Goal: Book appointment/travel/reservation

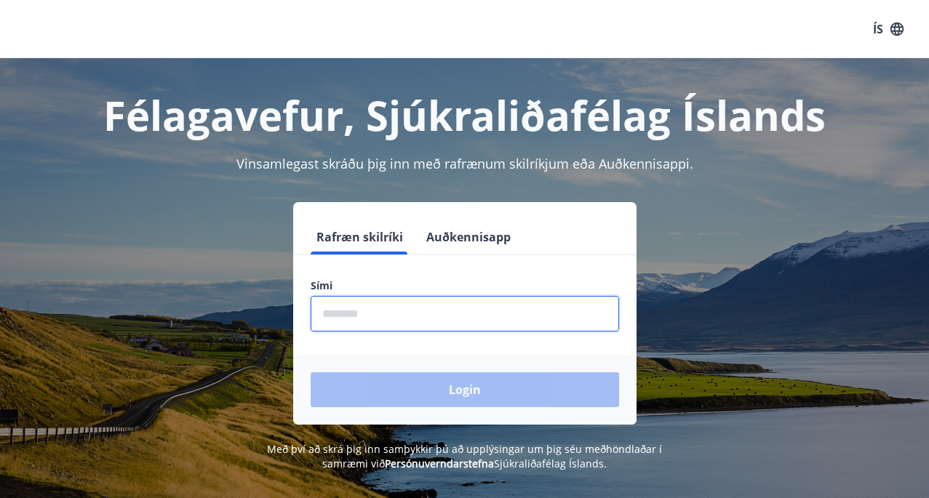
click at [384, 314] on input "phone" at bounding box center [465, 314] width 309 height 36
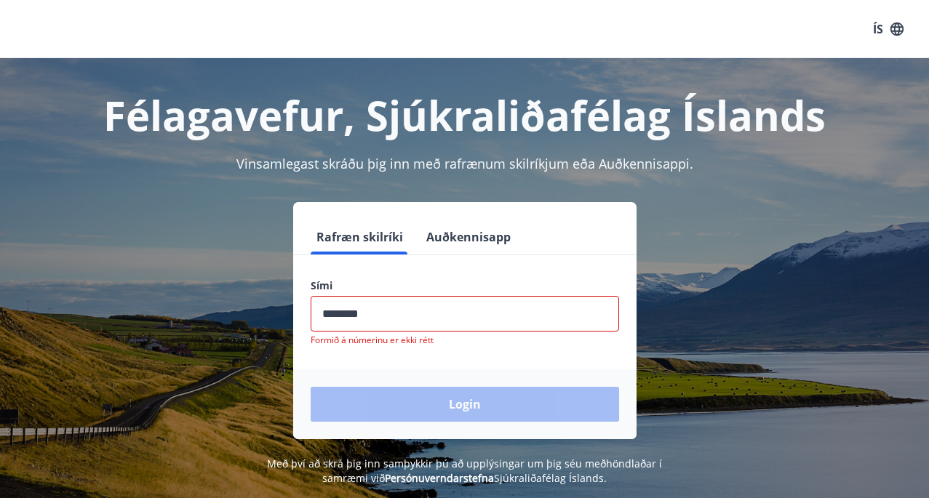
click at [469, 396] on div "Login" at bounding box center [464, 405] width 343 height 70
click at [385, 317] on input "phone" at bounding box center [465, 314] width 309 height 36
click at [377, 319] on input "phone" at bounding box center [465, 314] width 309 height 36
type input "*"
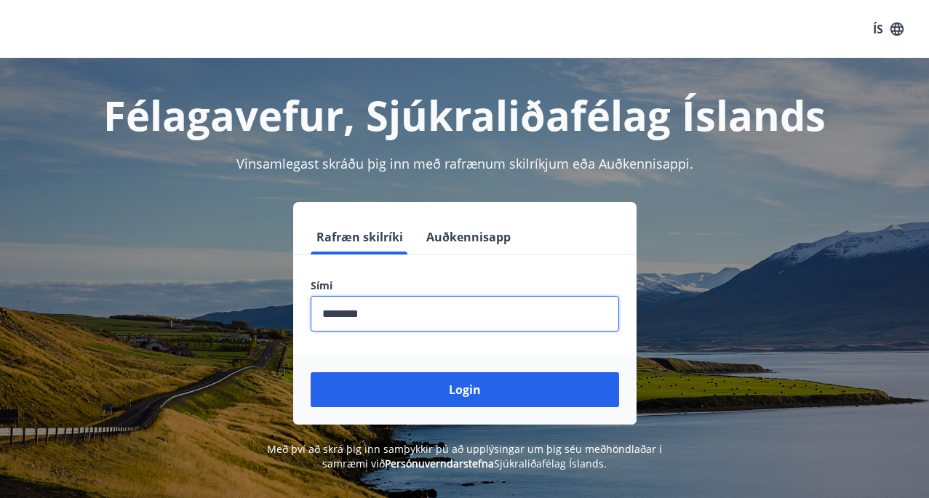
type input "********"
click at [311, 373] on button "Login" at bounding box center [465, 390] width 309 height 35
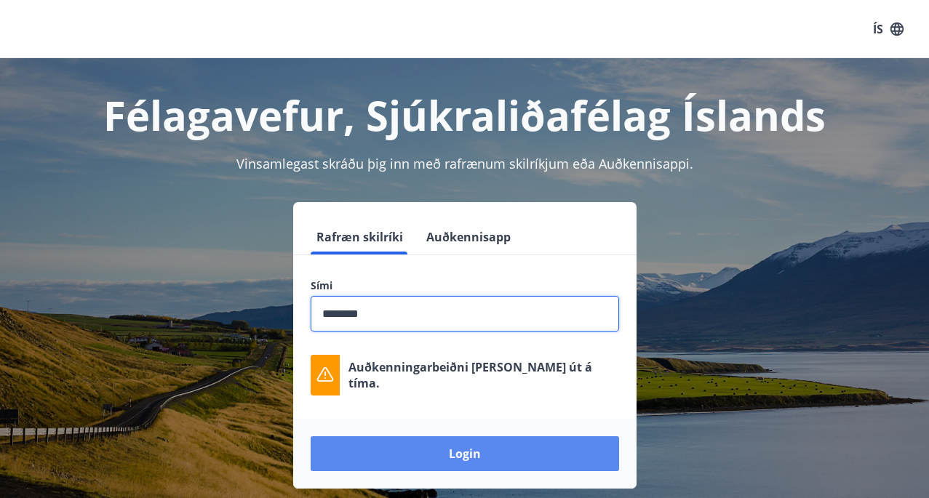
click at [462, 464] on button "Login" at bounding box center [465, 454] width 309 height 35
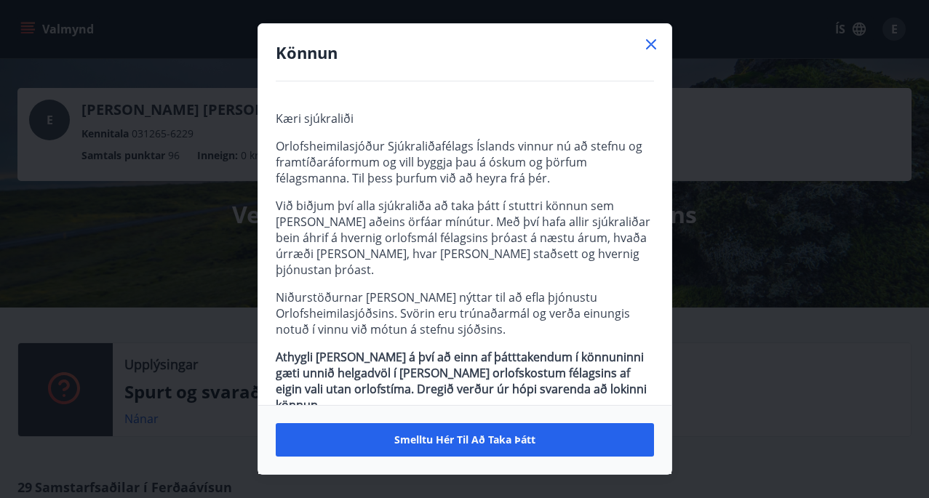
click at [654, 52] on icon at bounding box center [651, 44] width 17 height 17
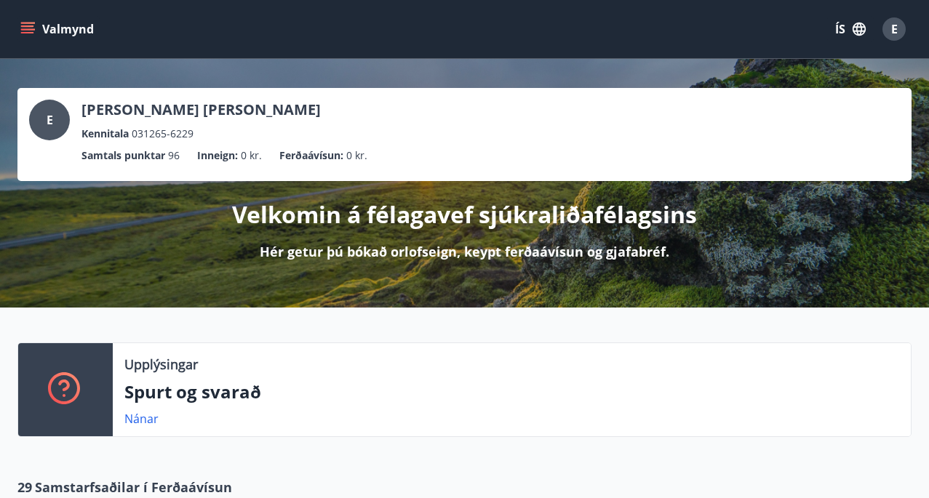
click at [24, 30] on icon "menu" at bounding box center [29, 28] width 16 height 1
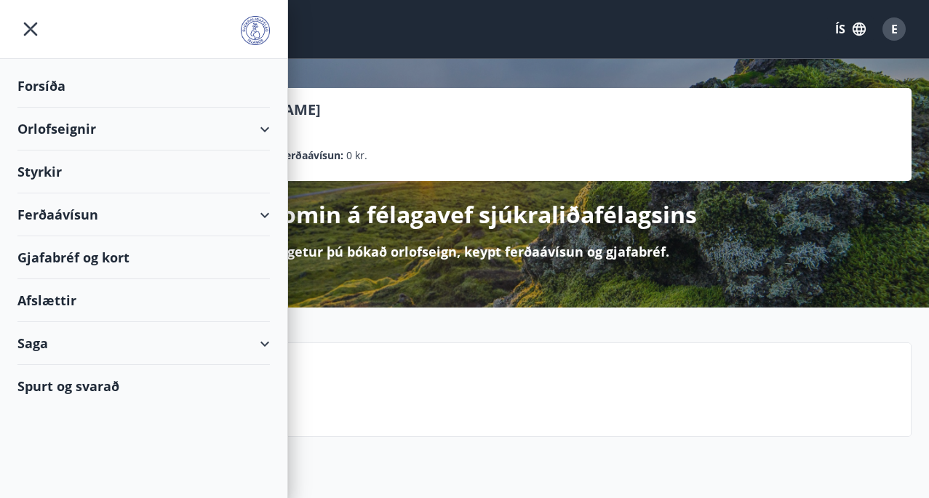
click at [75, 129] on div "Orlofseignir" at bounding box center [143, 129] width 253 height 43
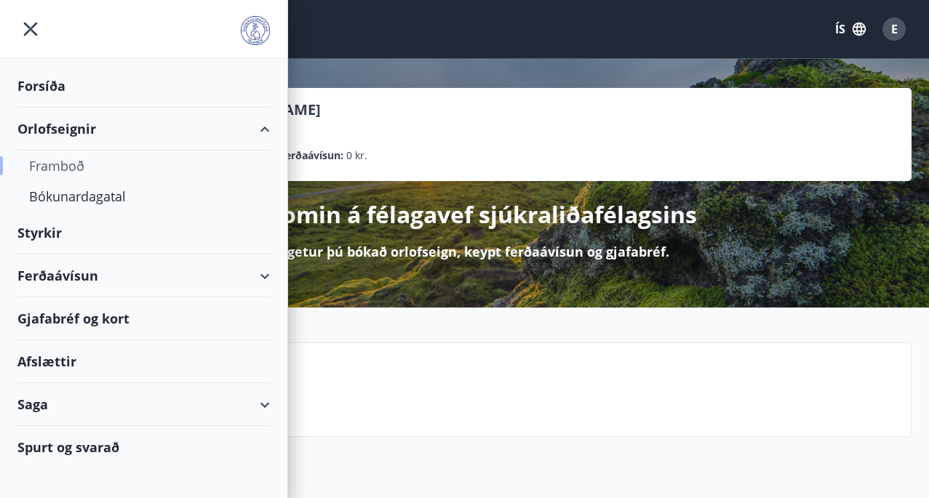
click at [69, 169] on div "Framboð" at bounding box center [143, 166] width 229 height 31
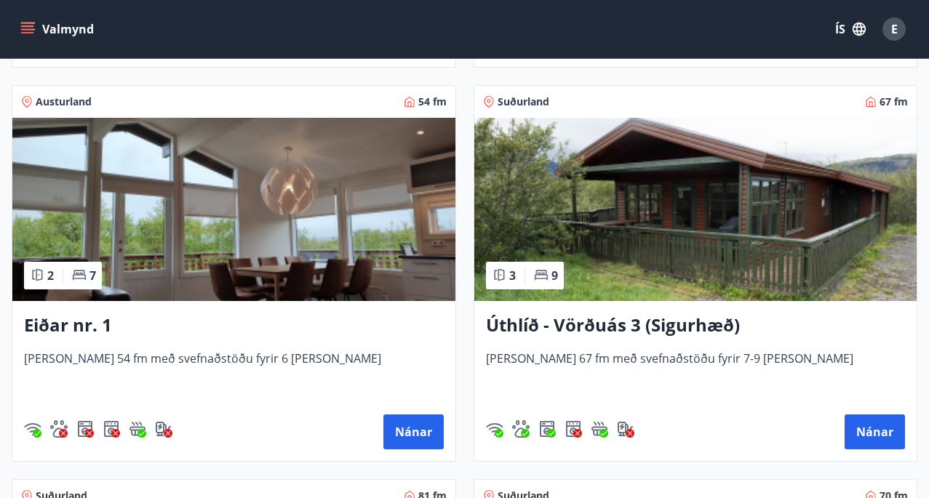
scroll to position [2620, 0]
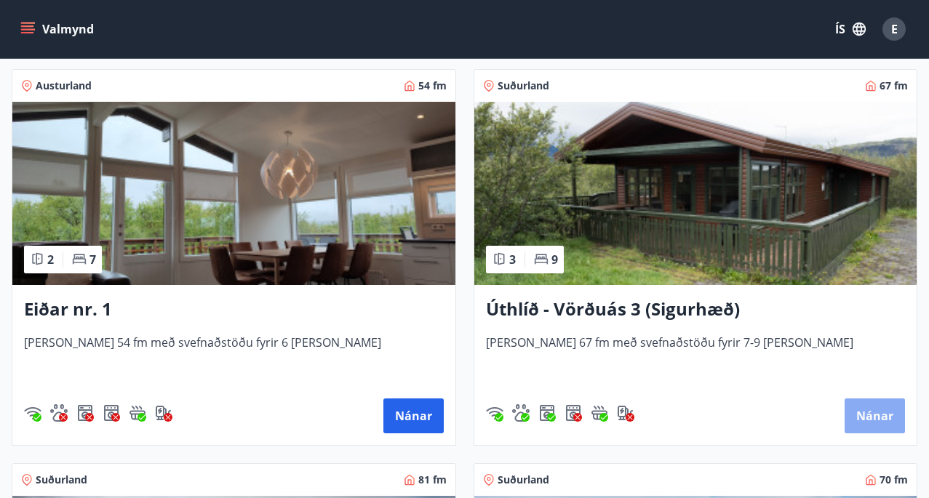
click at [881, 428] on button "Nánar" at bounding box center [875, 416] width 60 height 35
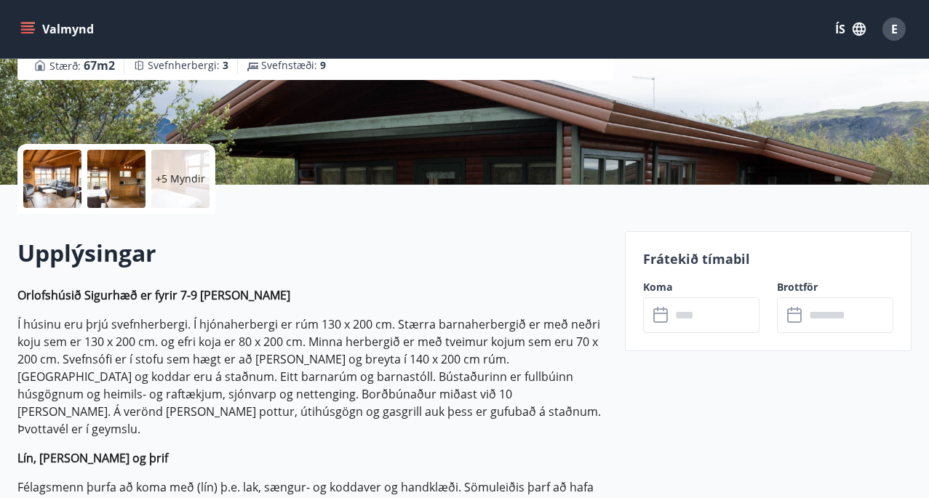
scroll to position [262, 0]
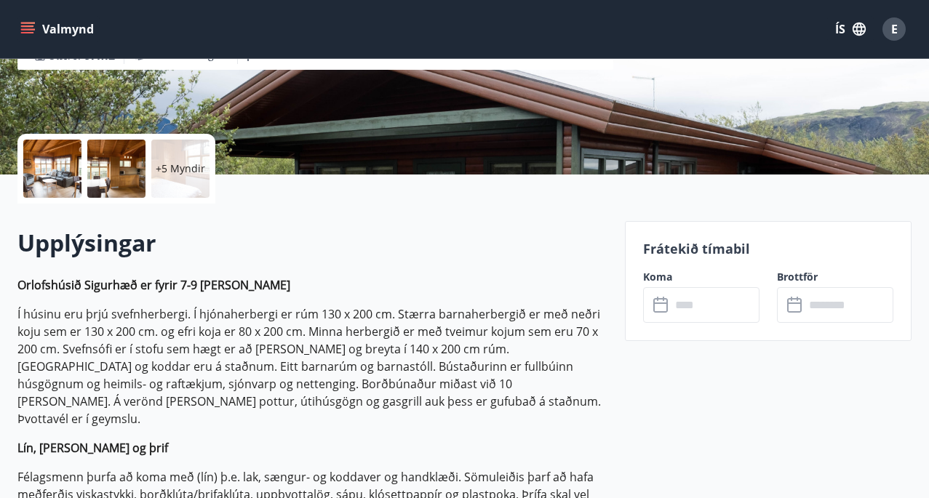
click at [668, 304] on icon at bounding box center [661, 305] width 17 height 17
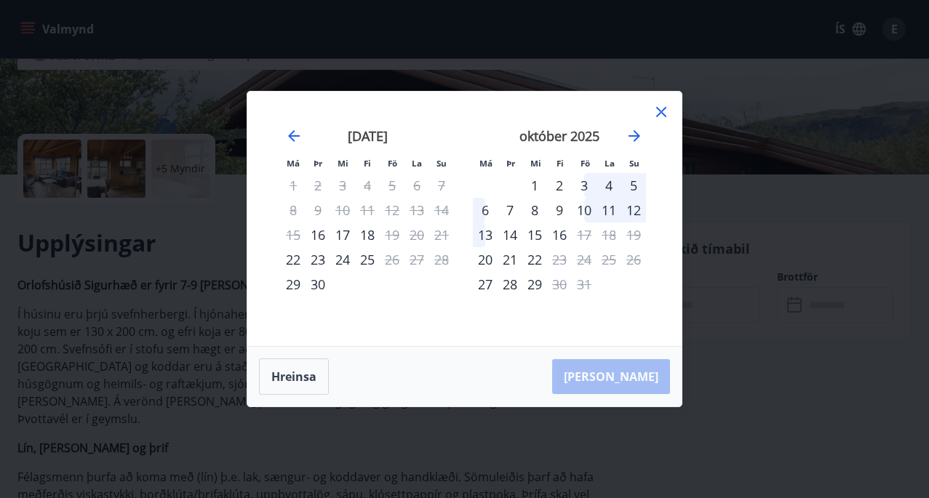
click at [584, 210] on div "10" at bounding box center [584, 210] width 25 height 25
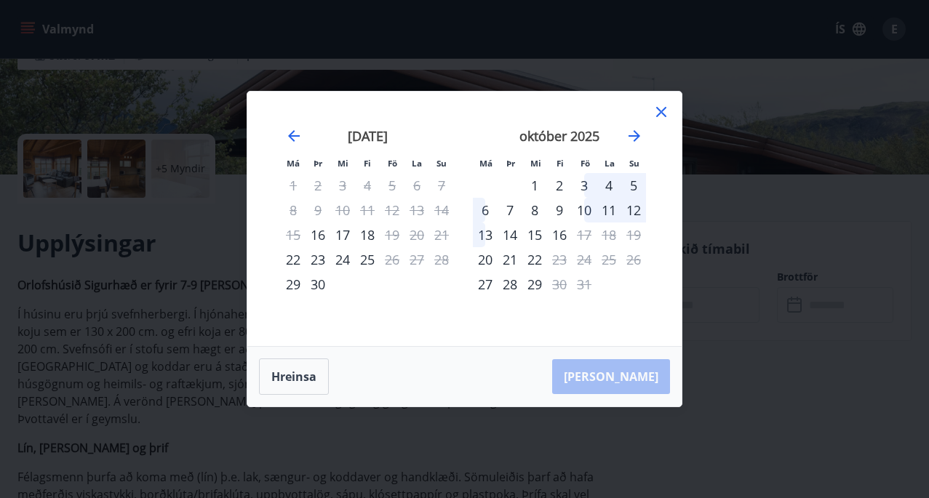
click at [586, 208] on div "10" at bounding box center [584, 210] width 25 height 25
click at [664, 108] on icon at bounding box center [661, 112] width 10 height 10
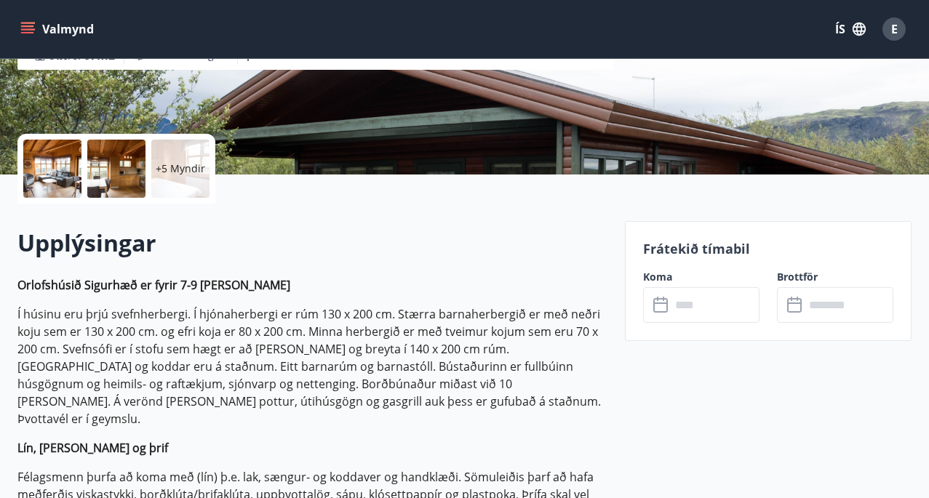
click at [28, 31] on icon "menu" at bounding box center [27, 29] width 15 height 15
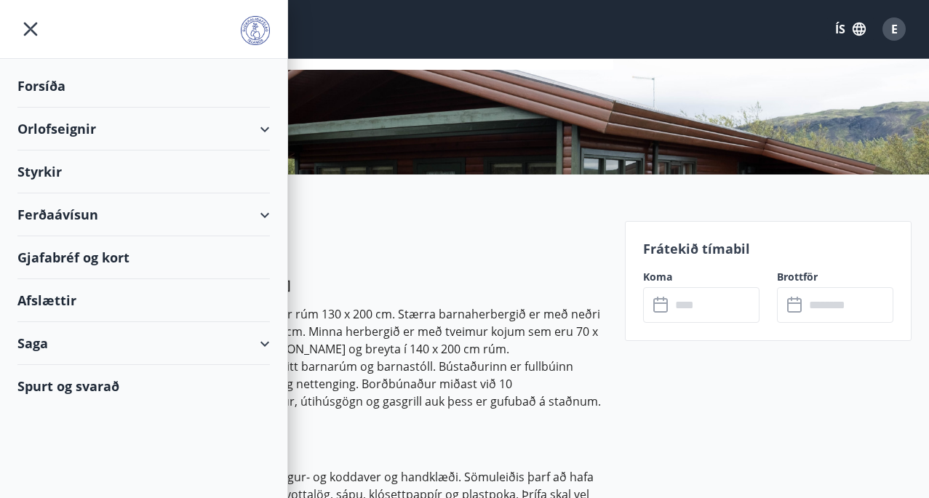
click at [31, 24] on icon "menu" at bounding box center [30, 29] width 26 height 26
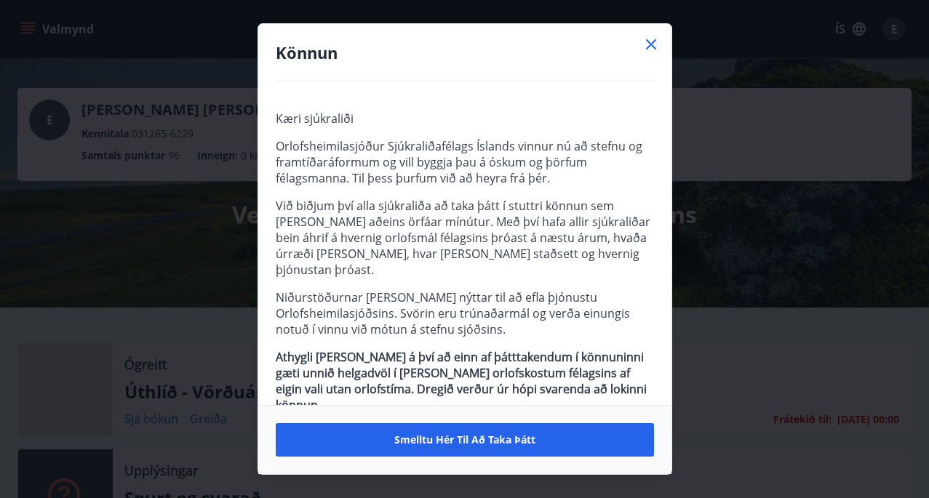
click at [639, 46] on h4 "Könnun" at bounding box center [465, 52] width 378 height 22
click at [655, 37] on icon at bounding box center [651, 44] width 17 height 17
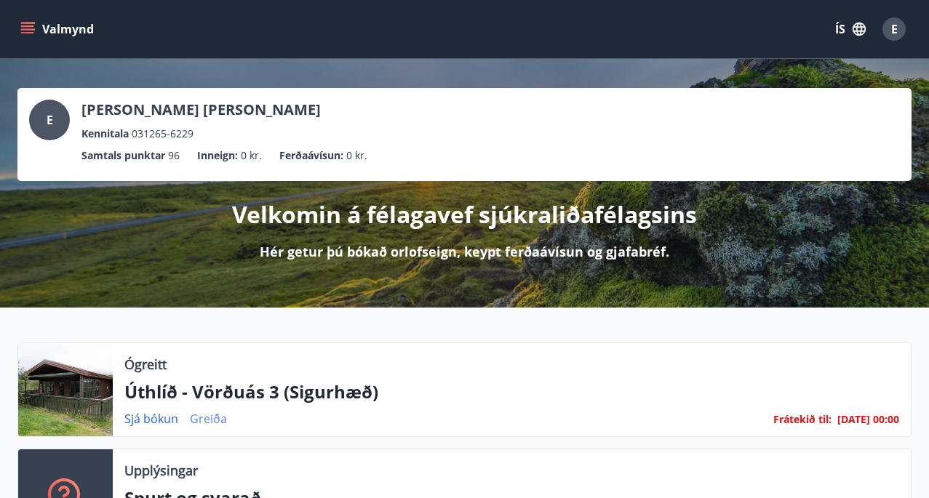
click at [206, 424] on link "Greiða" at bounding box center [208, 419] width 37 height 16
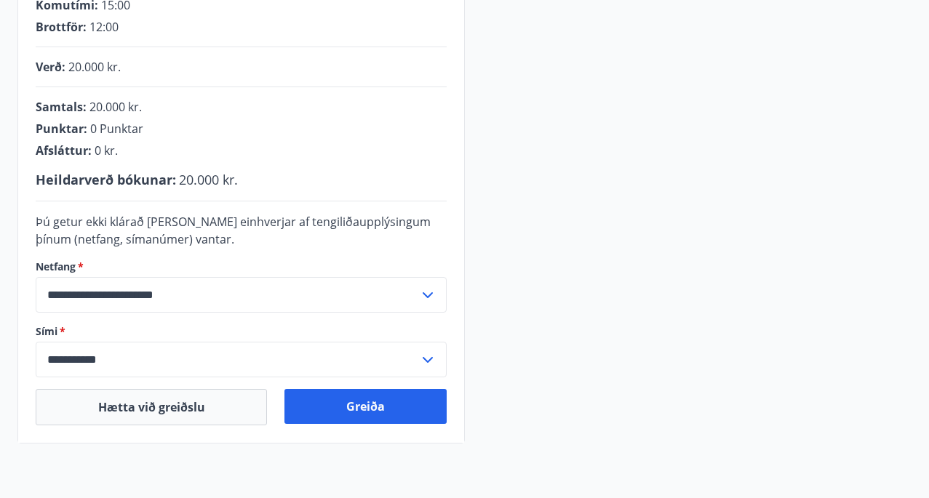
scroll to position [320, 0]
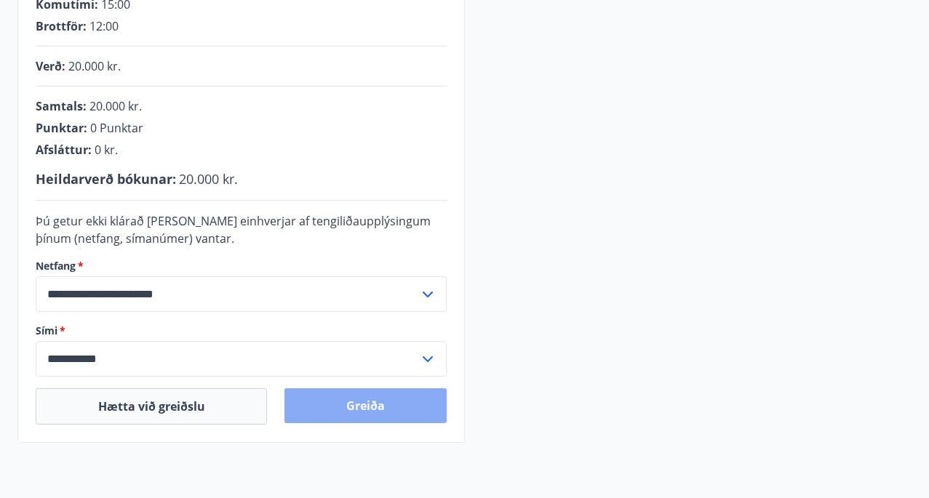
click at [360, 405] on button "Greiða" at bounding box center [366, 406] width 162 height 35
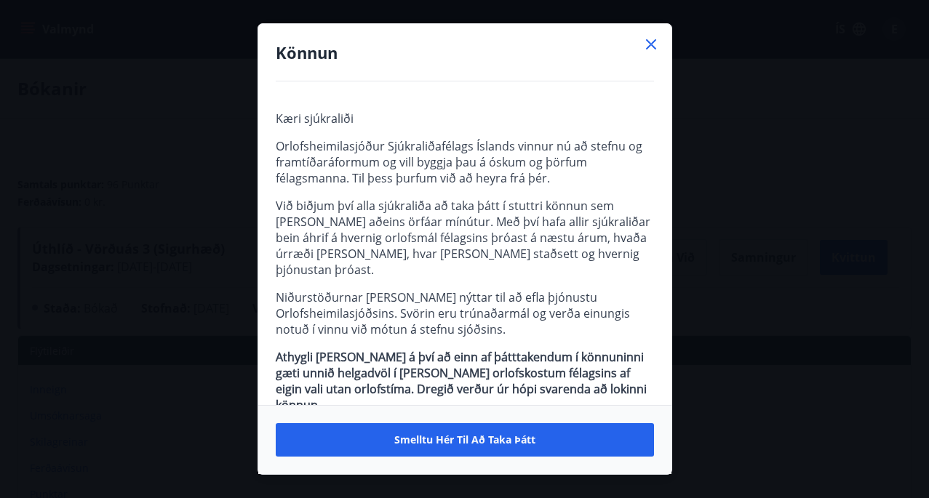
click at [656, 41] on icon at bounding box center [651, 44] width 17 height 17
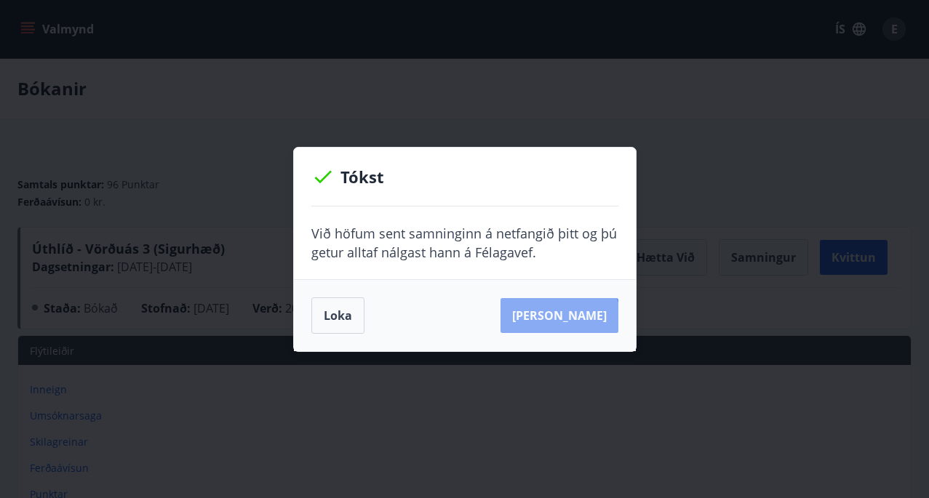
click at [582, 325] on button "[PERSON_NAME]" at bounding box center [560, 315] width 118 height 35
